Goal: Information Seeking & Learning: Compare options

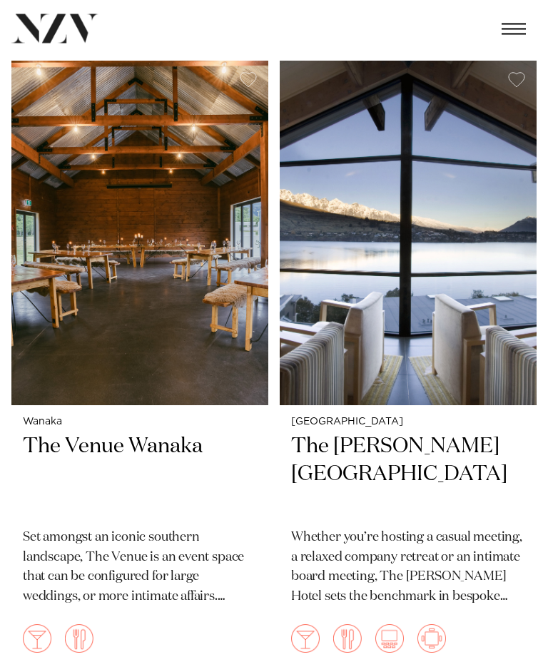
scroll to position [2335, 0]
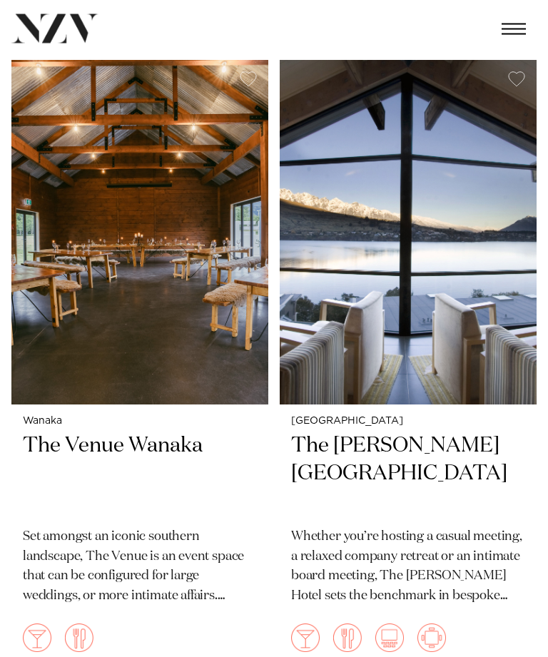
click at [459, 176] on img at bounding box center [408, 233] width 257 height 345
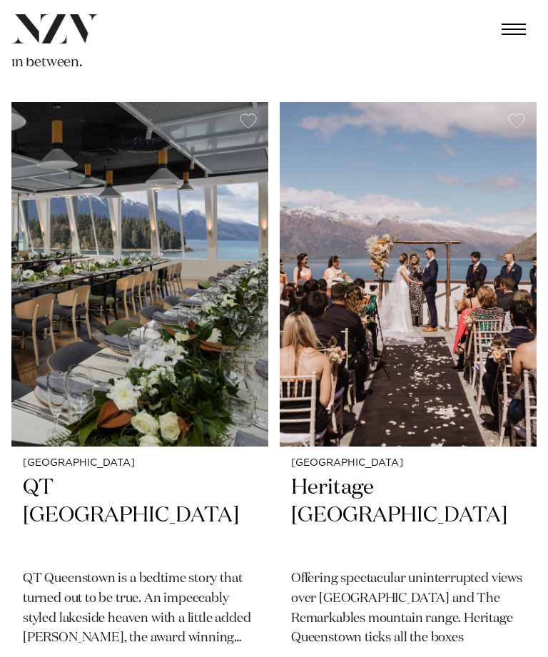
scroll to position [406, 0]
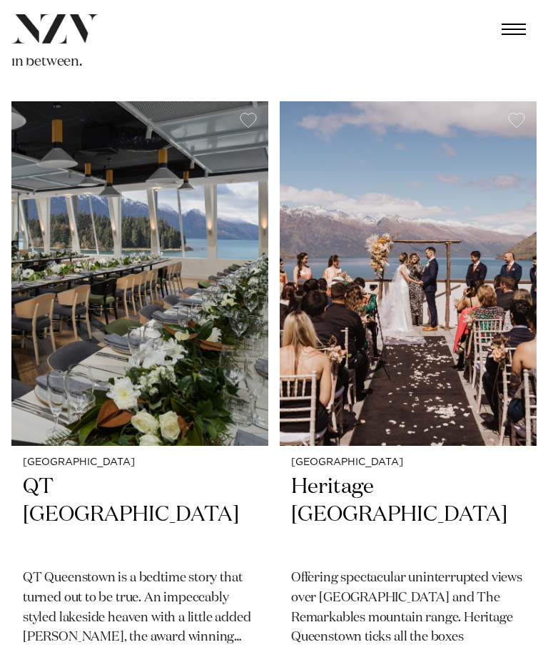
click at [496, 203] on img at bounding box center [408, 273] width 257 height 345
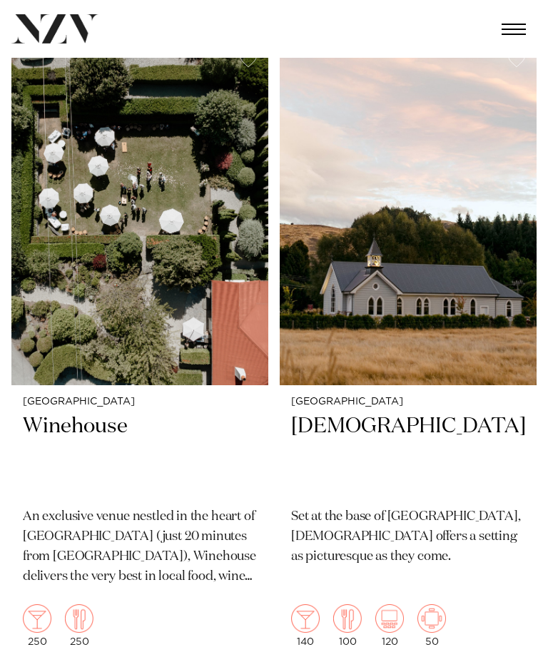
scroll to position [1780, 0]
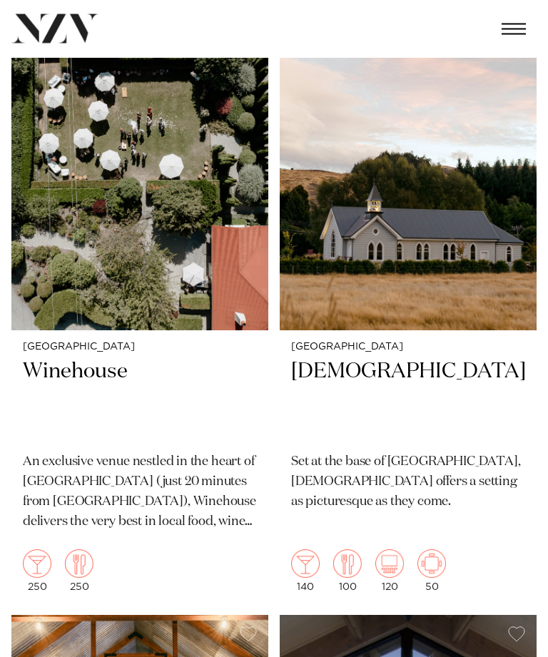
click at [472, 163] on img at bounding box center [408, 158] width 257 height 345
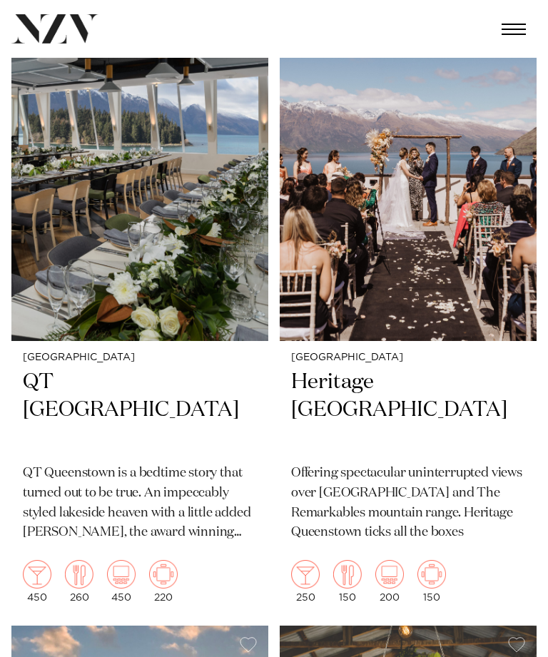
scroll to position [515, 0]
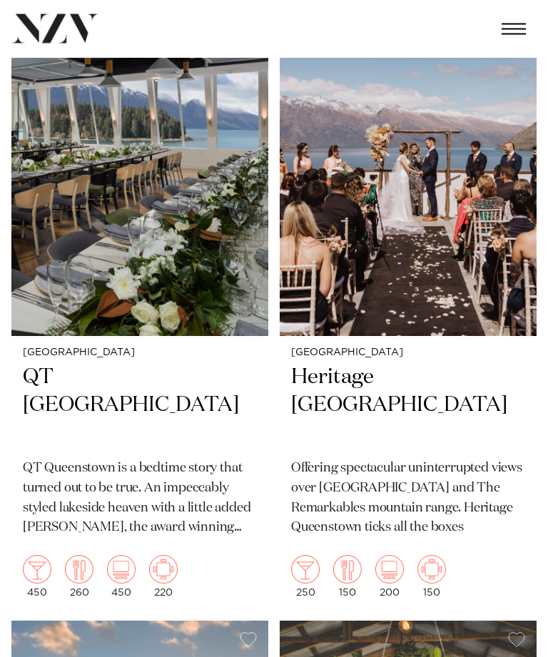
click at [56, 153] on img at bounding box center [139, 164] width 257 height 345
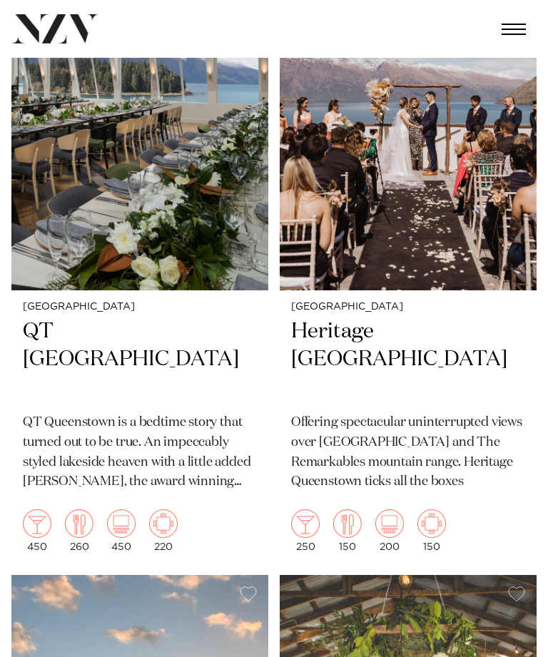
click at [472, 123] on img at bounding box center [408, 118] width 257 height 345
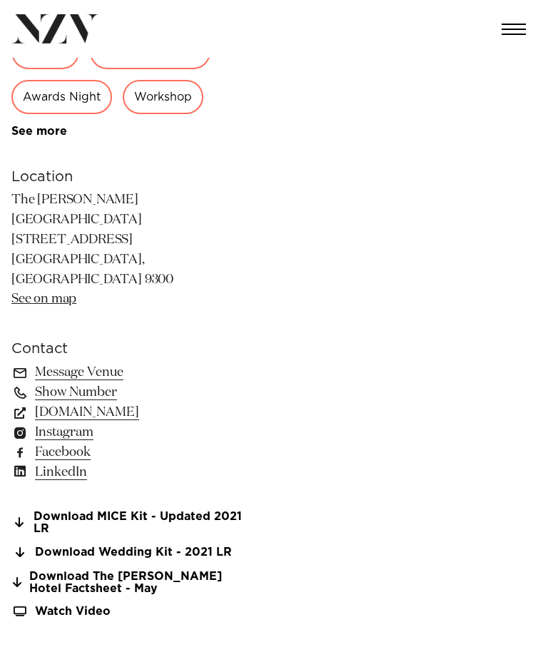
scroll to position [586, 0]
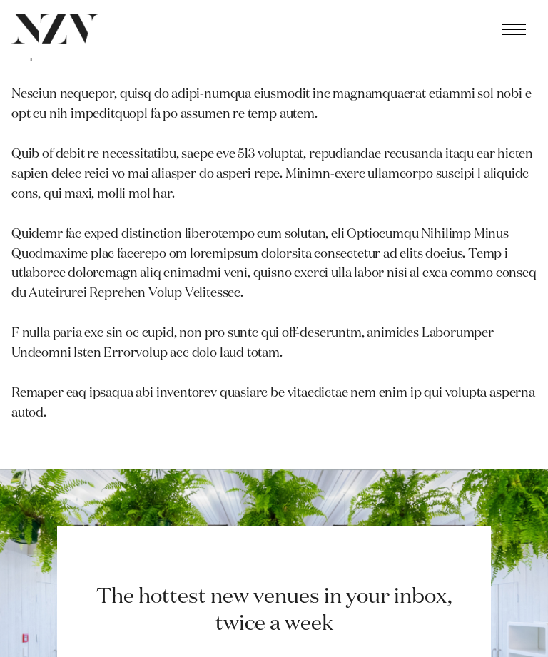
scroll to position [3751, 0]
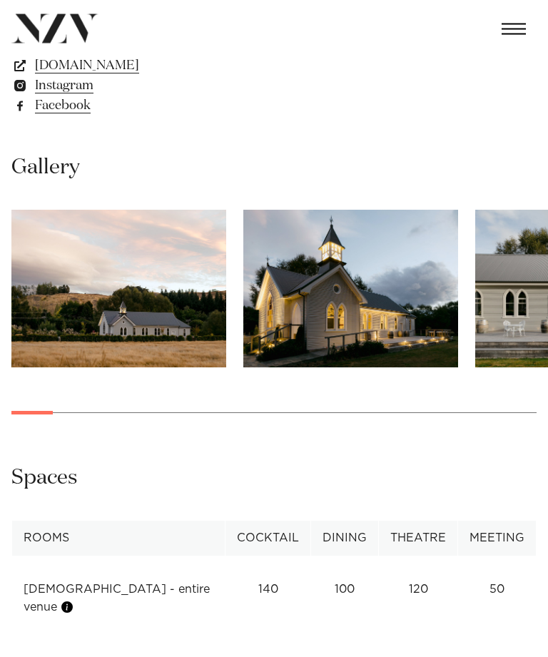
scroll to position [904, 0]
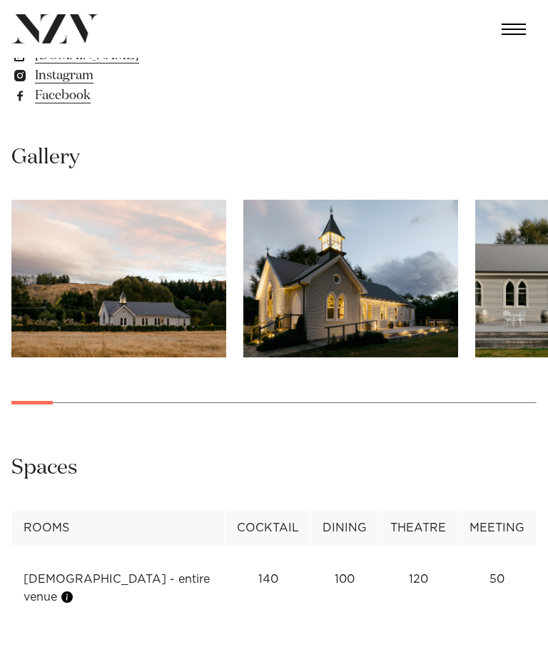
click at [402, 286] on img "2 / 29" at bounding box center [350, 279] width 215 height 158
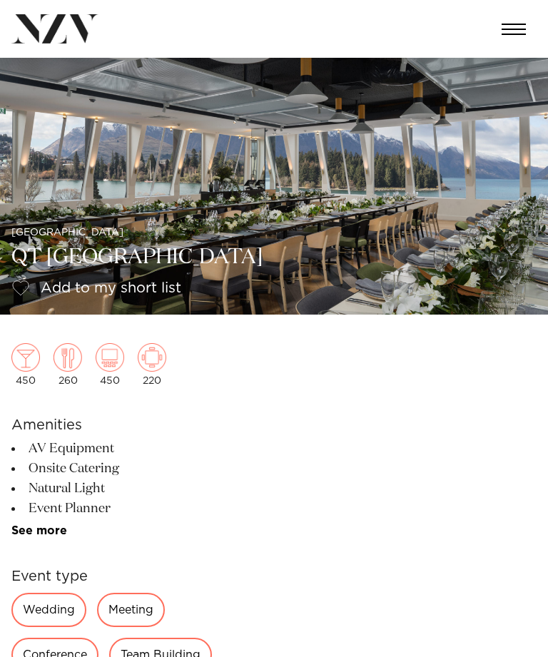
click at [479, 143] on img at bounding box center [274, 186] width 548 height 257
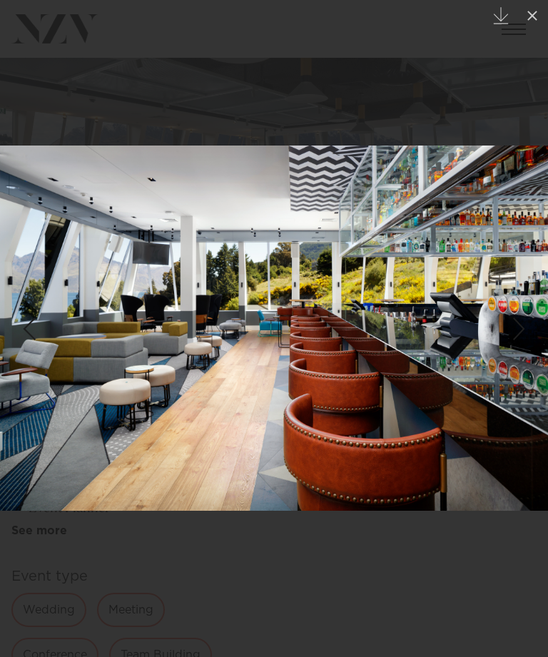
click at [517, 7] on button at bounding box center [532, 15] width 31 height 31
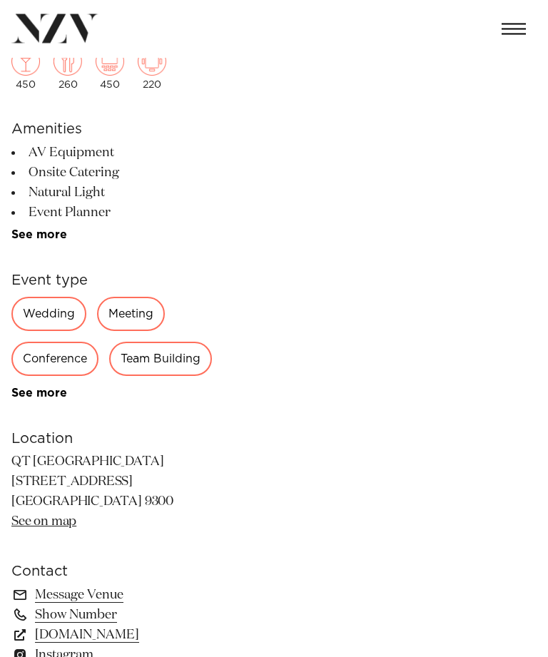
scroll to position [325, 0]
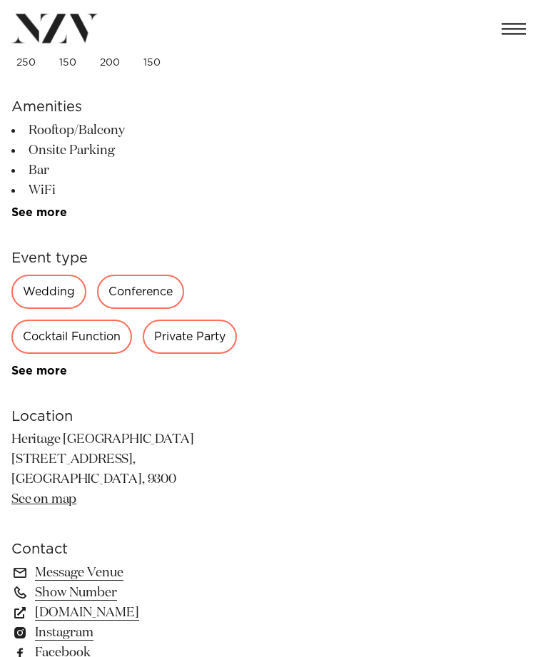
scroll to position [400, 0]
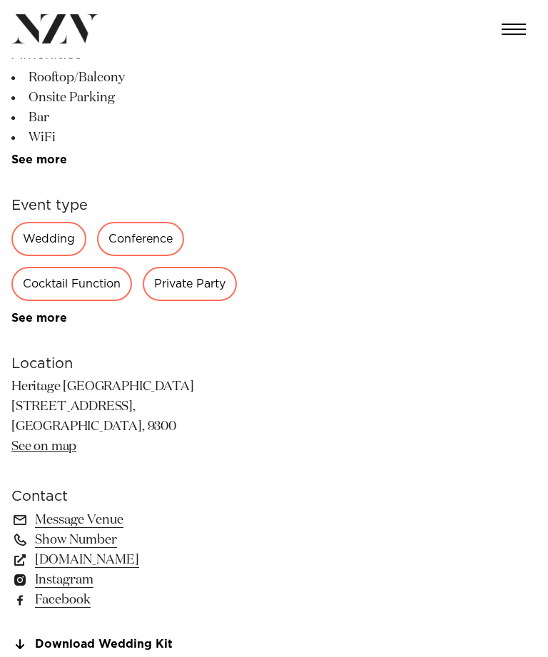
click at [21, 238] on div "Wedding" at bounding box center [48, 239] width 75 height 34
click at [31, 232] on div "Wedding" at bounding box center [48, 239] width 75 height 34
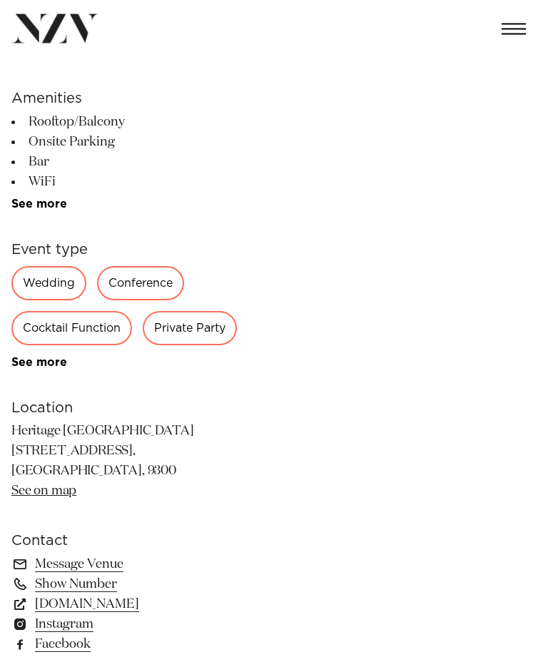
scroll to position [357, 0]
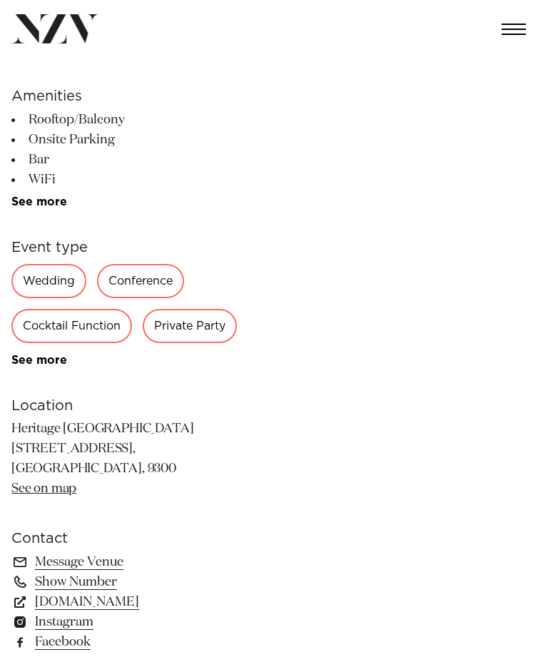
click at [37, 279] on div "Wedding" at bounding box center [48, 281] width 75 height 34
click at [36, 270] on div "Wedding" at bounding box center [48, 281] width 75 height 34
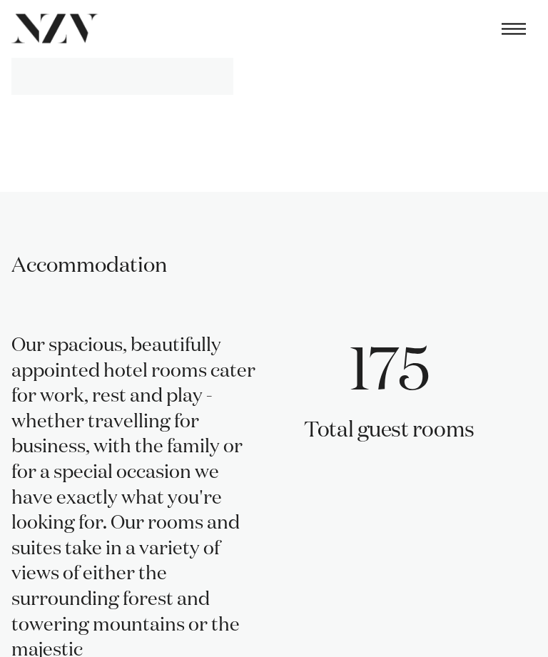
scroll to position [2271, 0]
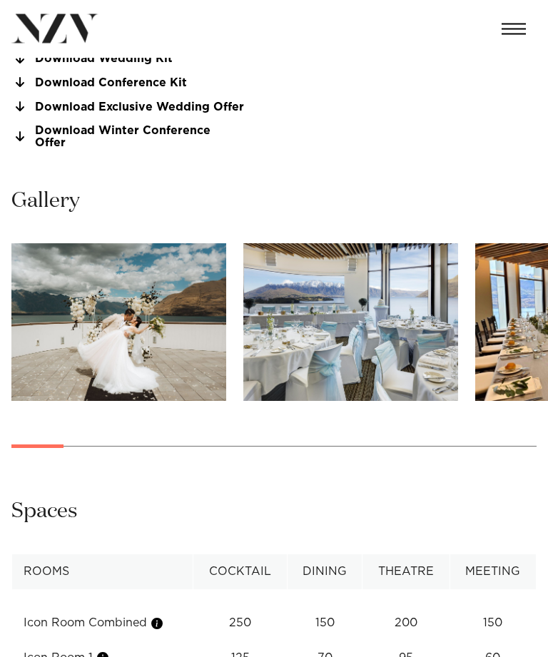
click at [64, 247] on img "1 / 23" at bounding box center [118, 323] width 215 height 158
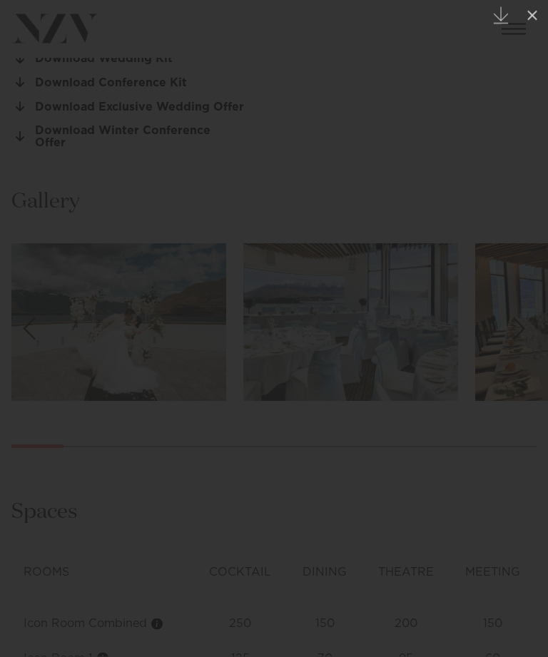
scroll to position [985, 0]
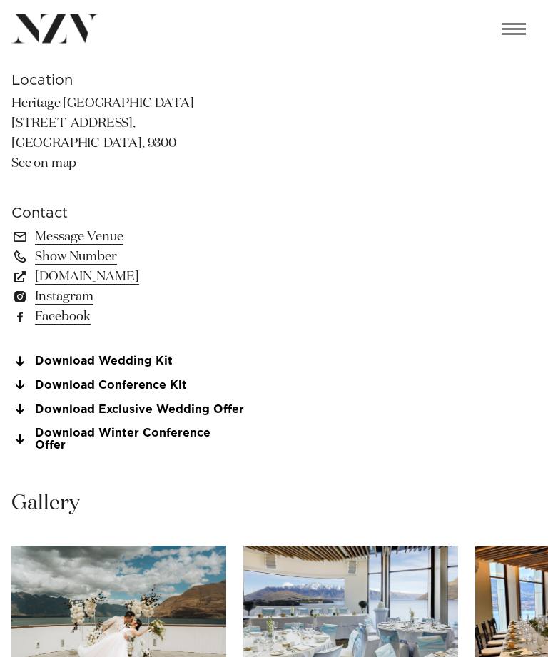
scroll to position [669, 0]
